Goal: Task Accomplishment & Management: Manage account settings

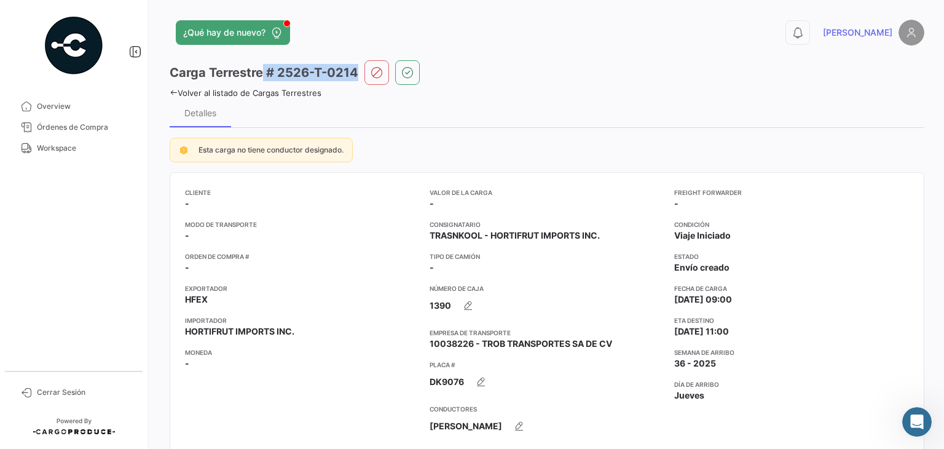
click at [354, 72] on h3 "Carga Terrestre # 2526-T-0214" at bounding box center [264, 72] width 189 height 17
click at [57, 149] on span "Workspace" at bounding box center [85, 148] width 96 height 11
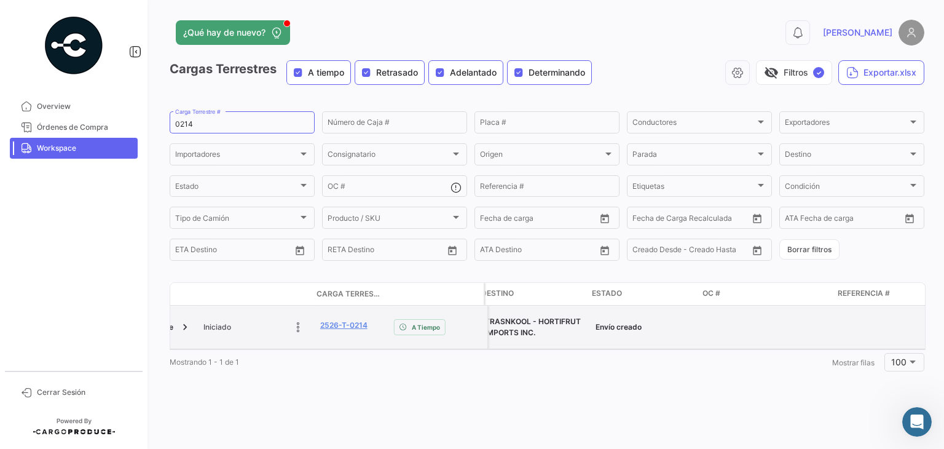
scroll to position [0, 1244]
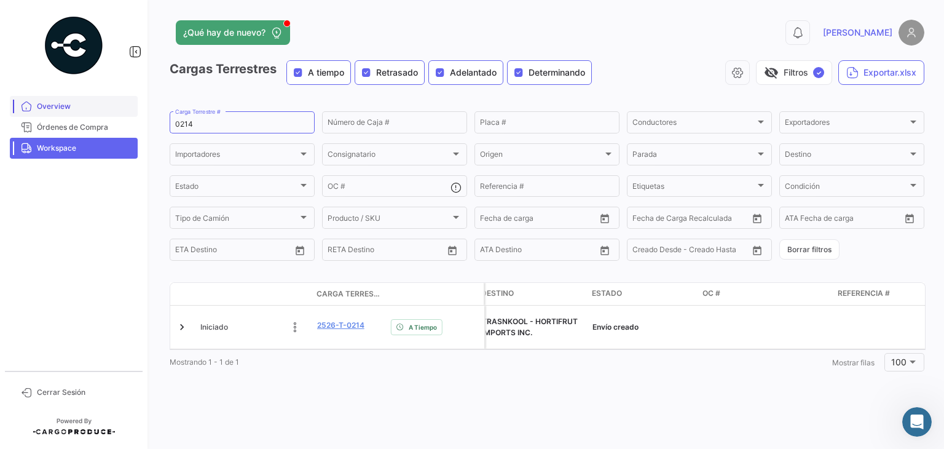
click at [61, 108] on span "Overview" at bounding box center [85, 106] width 96 height 11
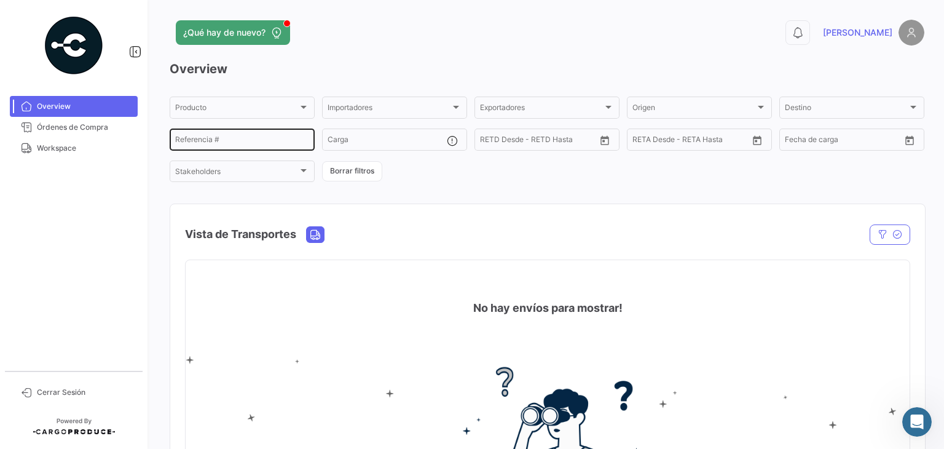
click at [237, 139] on input "Referencia #" at bounding box center [242, 141] width 134 height 9
paste input "0214"
type input "0214"
click at [63, 146] on span "Workspace" at bounding box center [85, 148] width 96 height 11
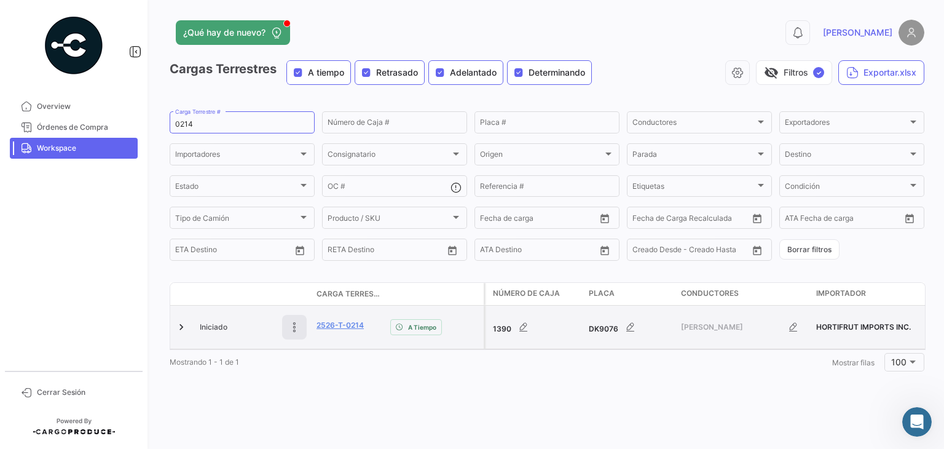
click at [295, 328] on icon at bounding box center [294, 327] width 12 height 12
click at [295, 328] on icon at bounding box center [294, 326] width 17 height 17
click at [182, 328] on link at bounding box center [181, 327] width 12 height 12
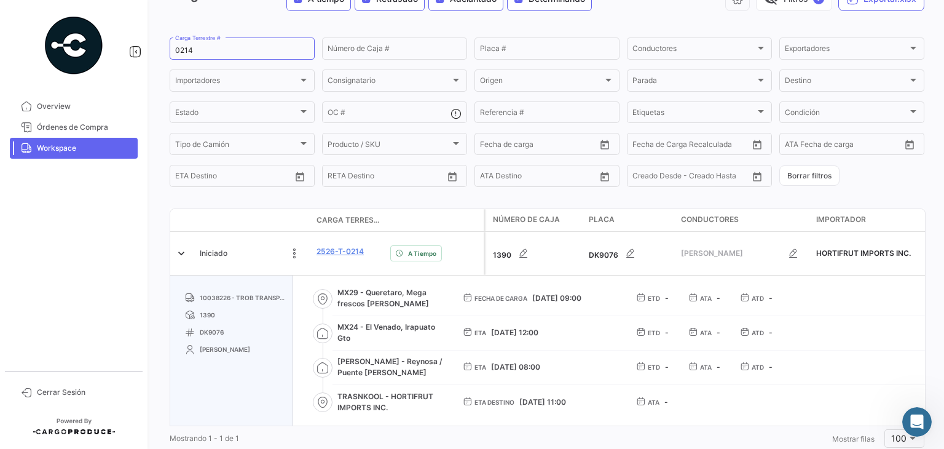
scroll to position [101, 0]
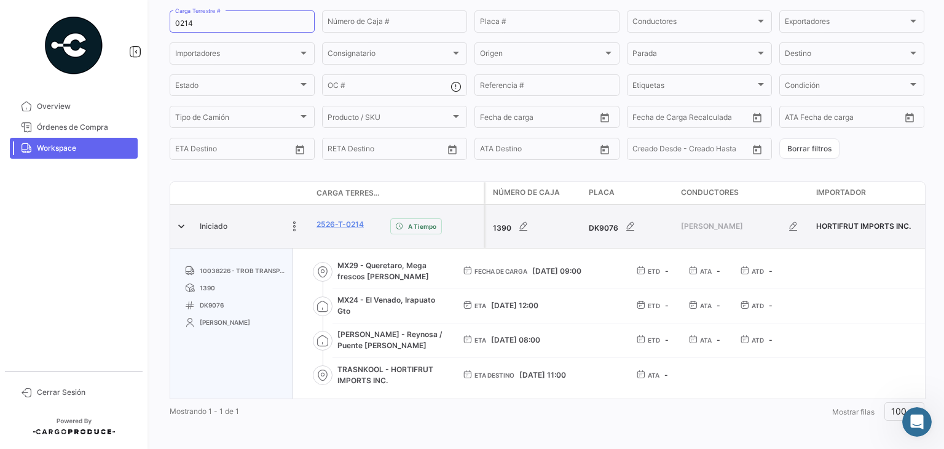
click at [329, 242] on datatable-body-cell "2526-T-0214" at bounding box center [349, 226] width 74 height 43
click at [342, 226] on link "2526-T-0214" at bounding box center [340, 224] width 47 height 11
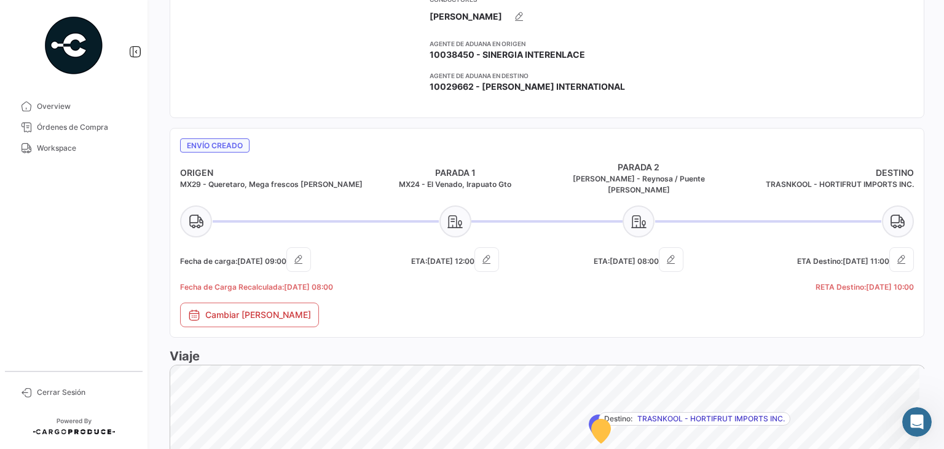
scroll to position [330, 0]
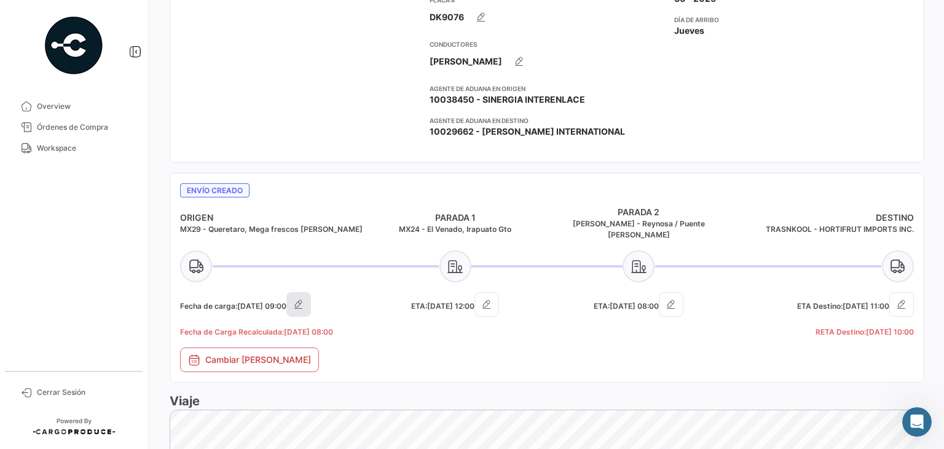
click at [305, 298] on icon "button" at bounding box center [299, 304] width 12 height 12
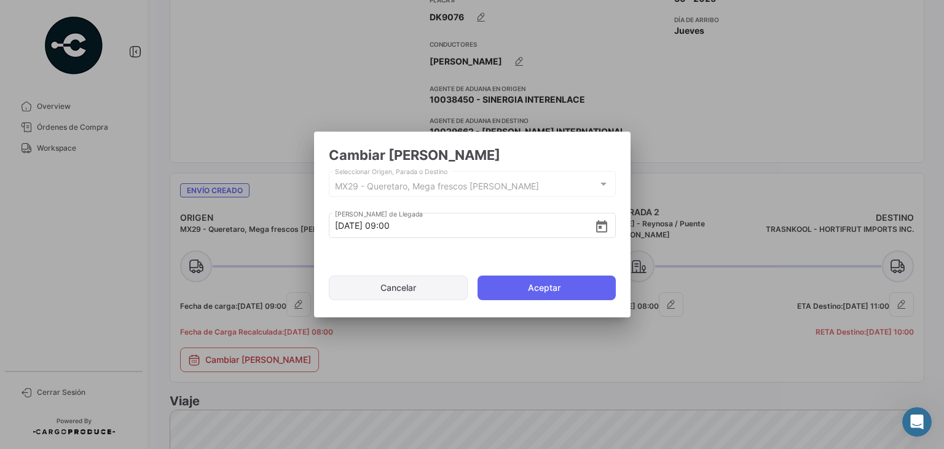
click at [390, 291] on button "Cancelar" at bounding box center [399, 287] width 140 height 25
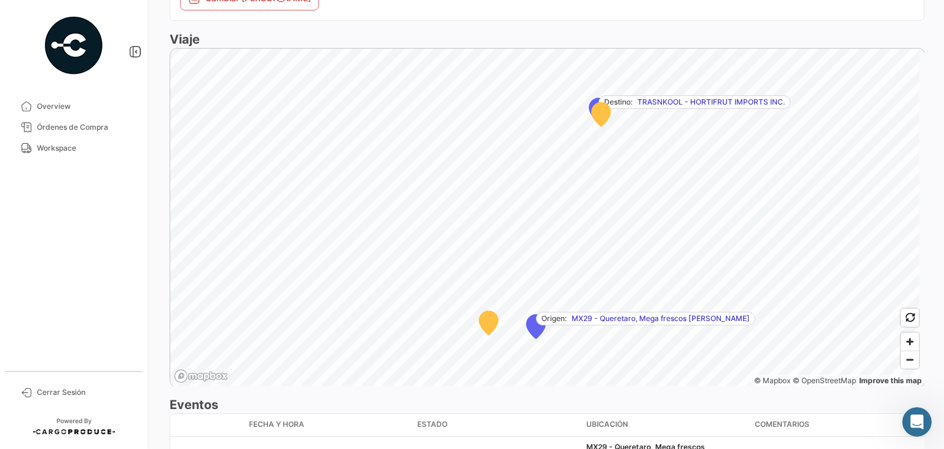
scroll to position [768, 0]
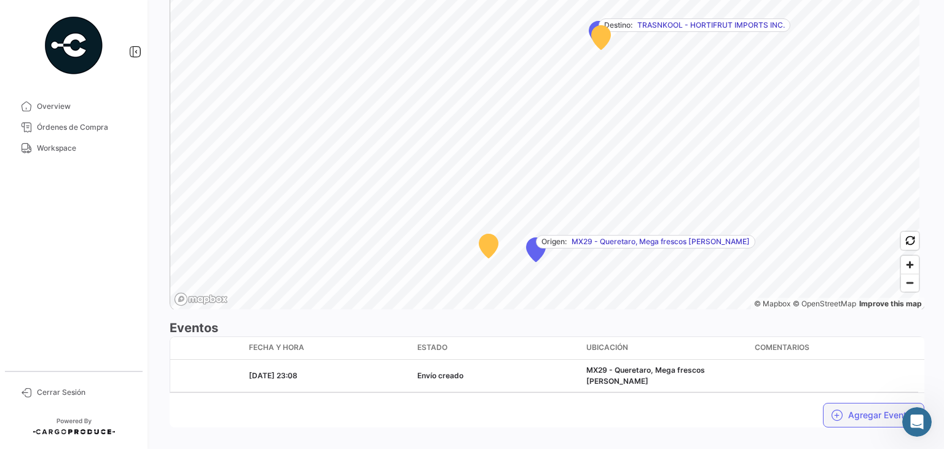
click at [833, 409] on icon "button" at bounding box center [837, 415] width 12 height 12
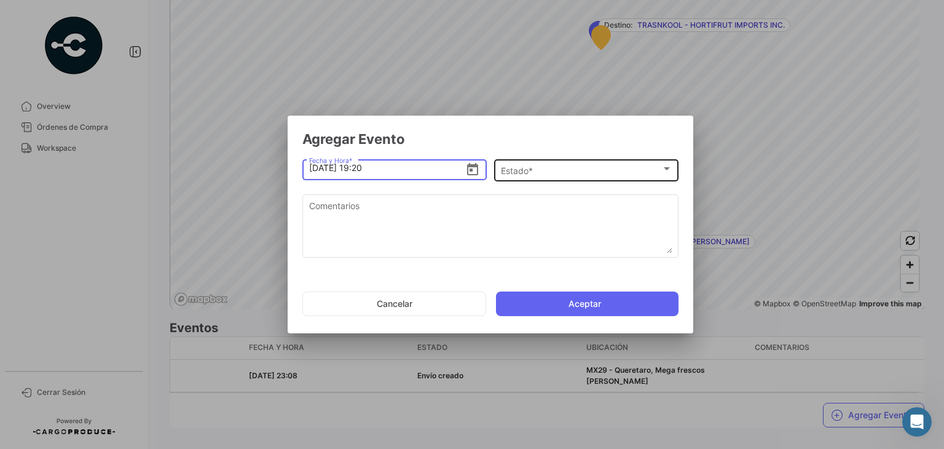
click at [612, 166] on div "Estado *" at bounding box center [581, 171] width 160 height 10
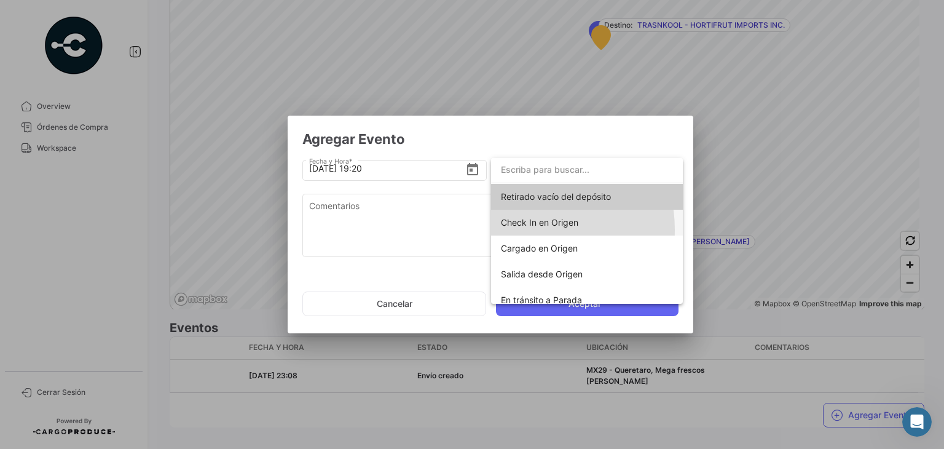
click at [515, 229] on span "Check In en Origen" at bounding box center [587, 223] width 172 height 26
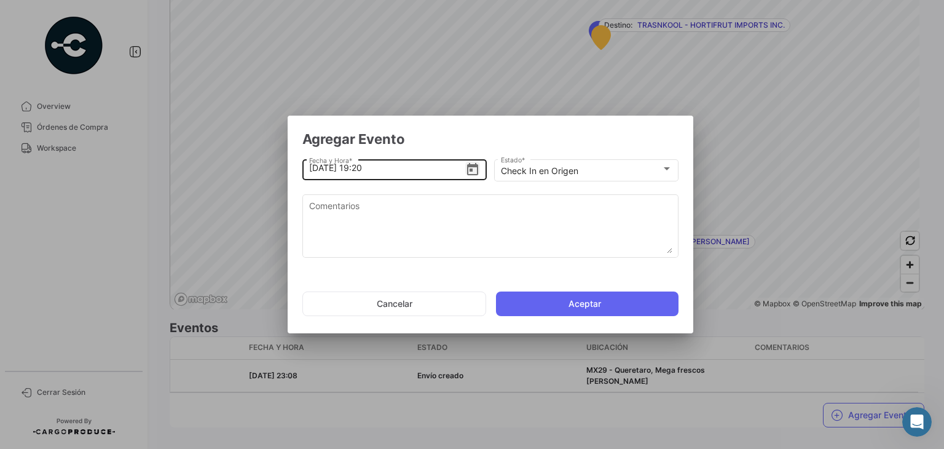
click at [476, 169] on icon "Open calendar" at bounding box center [472, 169] width 15 height 15
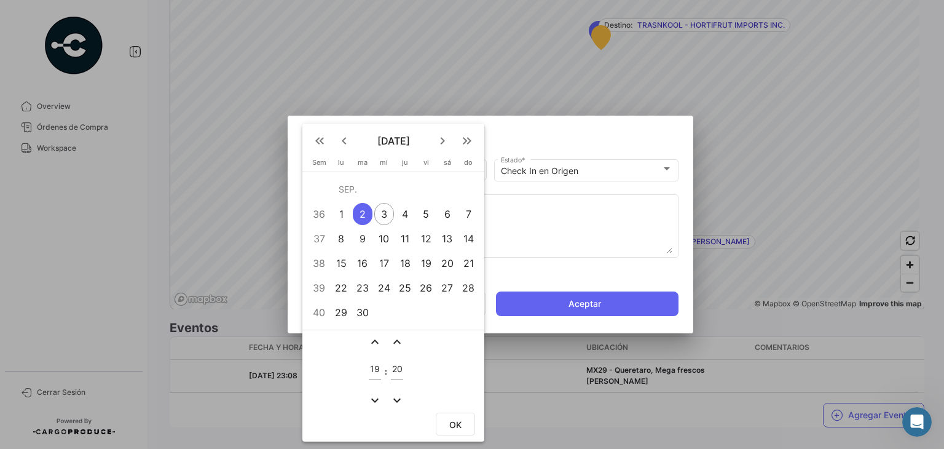
click at [381, 210] on div "3" at bounding box center [383, 214] width 19 height 22
click at [374, 395] on mat-icon "expand_more" at bounding box center [375, 400] width 15 height 15
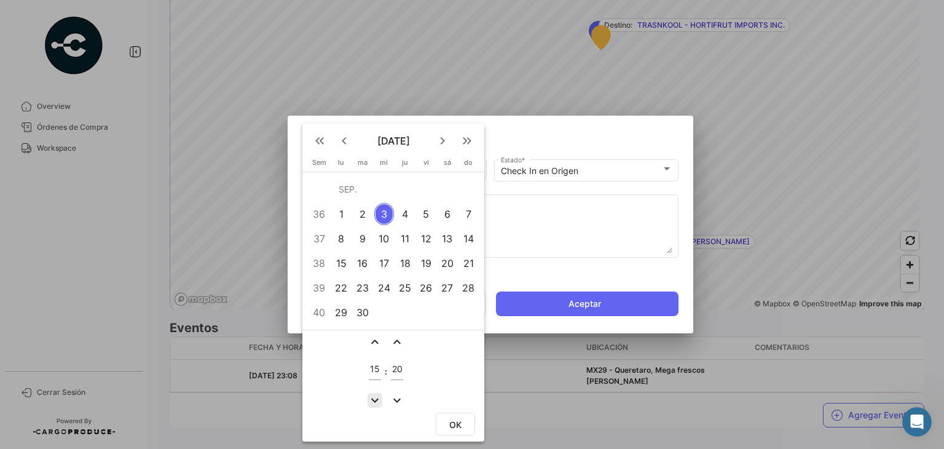
click at [374, 395] on mat-icon "expand_more" at bounding box center [375, 400] width 15 height 15
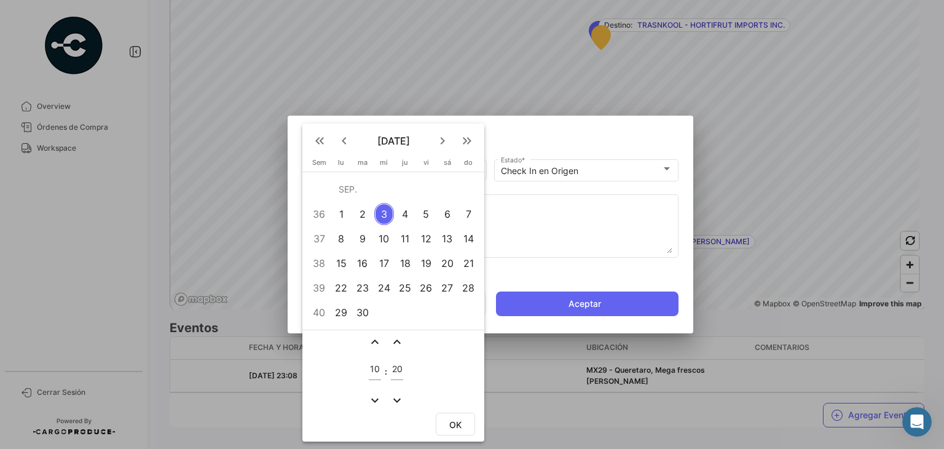
click at [374, 395] on mat-icon "expand_more" at bounding box center [375, 400] width 15 height 15
type input "07"
click at [394, 396] on mat-icon "expand_more" at bounding box center [397, 400] width 15 height 15
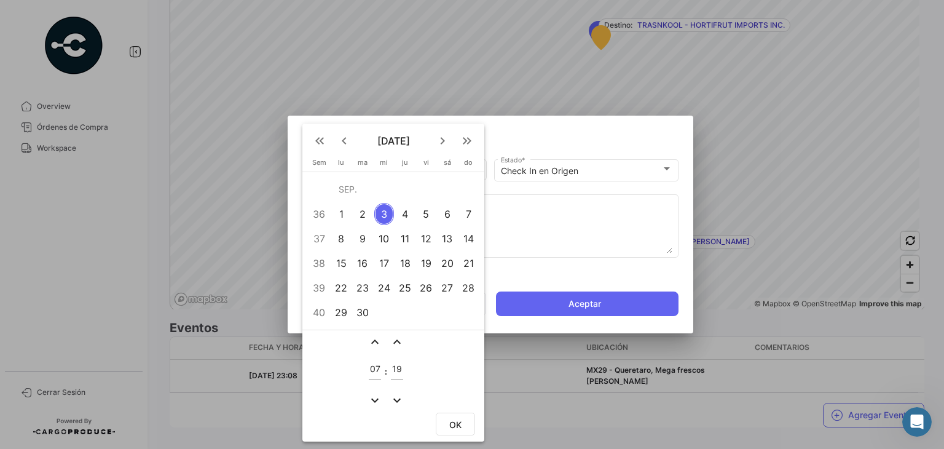
click at [394, 396] on mat-icon "expand_more" at bounding box center [397, 400] width 15 height 15
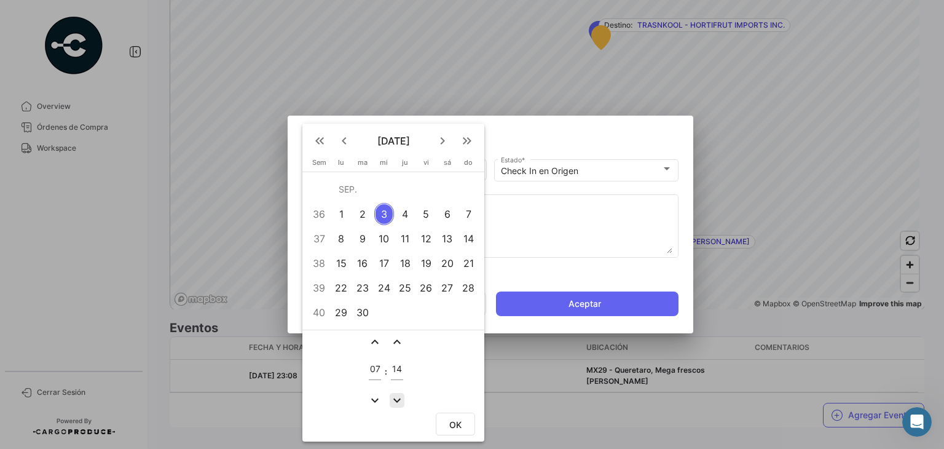
click at [394, 396] on mat-icon "expand_more" at bounding box center [397, 400] width 15 height 15
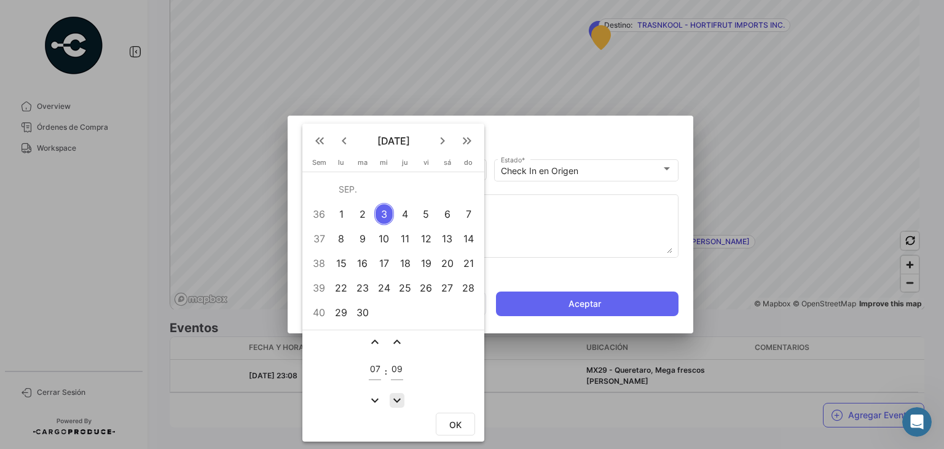
click at [394, 396] on mat-icon "expand_more" at bounding box center [397, 400] width 15 height 15
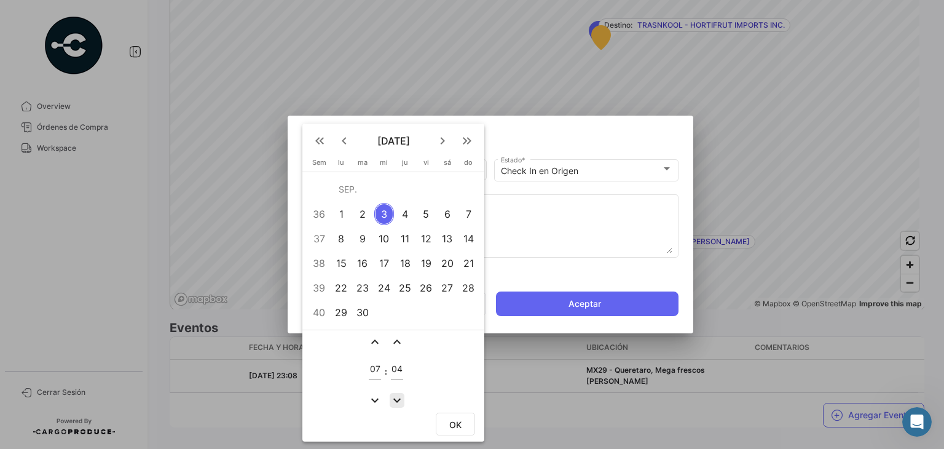
click at [394, 396] on mat-icon "expand_more" at bounding box center [397, 400] width 15 height 15
type input "00"
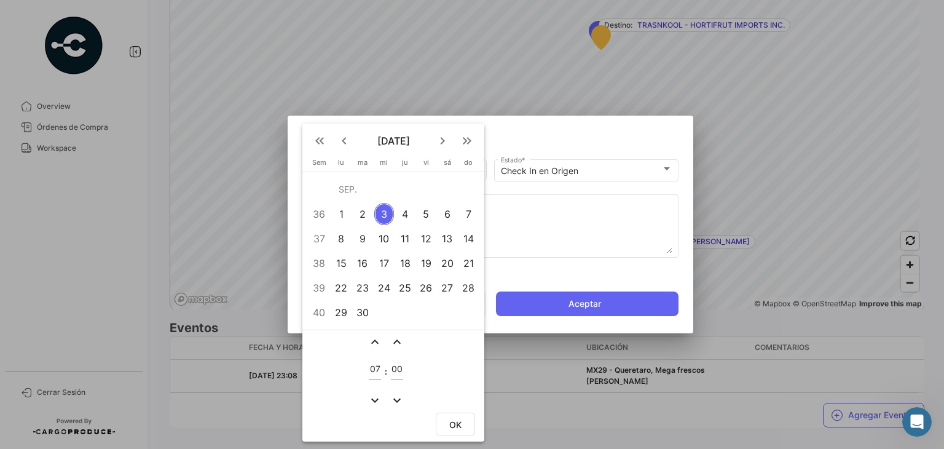
click at [516, 229] on div at bounding box center [472, 224] width 944 height 449
